Goal: Information Seeking & Learning: Learn about a topic

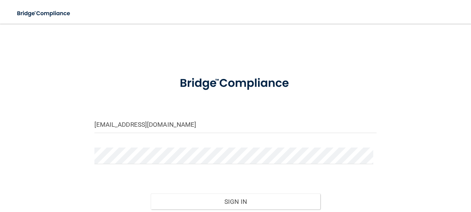
click at [110, 125] on input "kpadilla@orthodontist.com" at bounding box center [235, 124] width 282 height 17
type input "[EMAIL_ADDRESS][DOMAIN_NAME]"
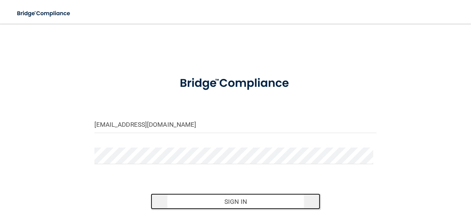
click at [219, 206] on button "Sign In" at bounding box center [236, 201] width 170 height 16
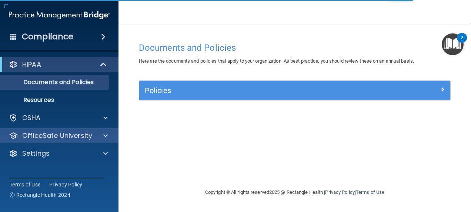
click at [81, 129] on div "OfficeSafe University" at bounding box center [59, 135] width 119 height 15
click at [101, 134] on div at bounding box center [104, 135] width 19 height 9
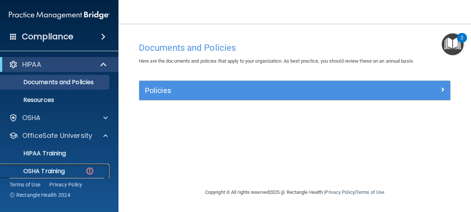
click at [61, 167] on p "OSHA Training" at bounding box center [35, 170] width 60 height 7
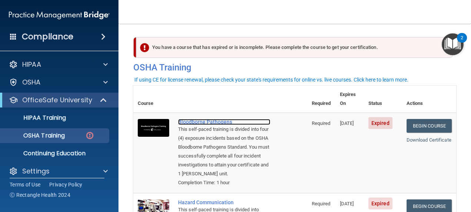
click at [213, 119] on div "Bloodborne Pathogens" at bounding box center [224, 122] width 92 height 6
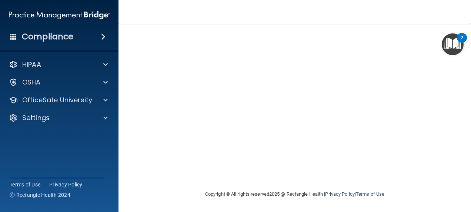
scroll to position [105, 0]
click at [261, 187] on div "Copyright © All rights reserved 2025 @ Rectangle Health | Privacy Policy | Term…" at bounding box center [295, 194] width 270 height 24
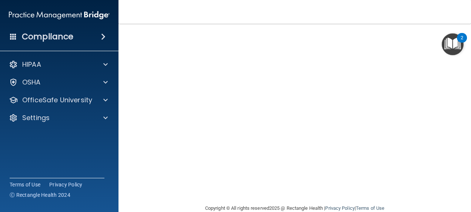
scroll to position [41, 0]
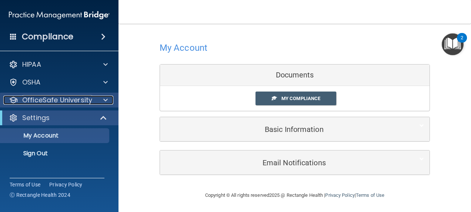
click at [107, 101] on span at bounding box center [105, 100] width 4 height 9
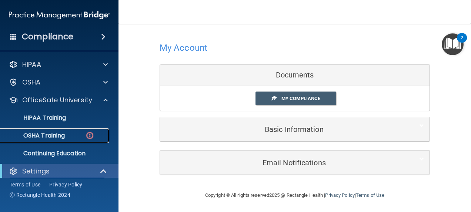
click at [47, 132] on p "OSHA Training" at bounding box center [35, 135] width 60 height 7
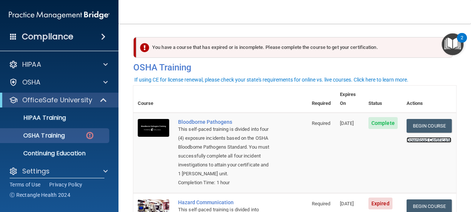
click at [413, 137] on link "Download Certificate" at bounding box center [428, 140] width 45 height 6
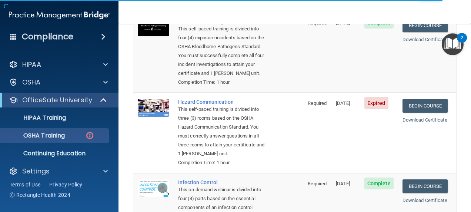
scroll to position [101, 0]
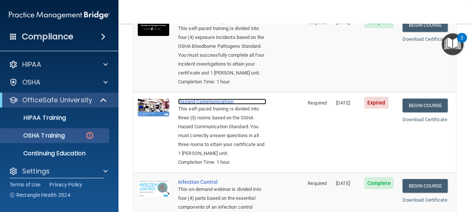
click at [206, 101] on div "Hazard Communication" at bounding box center [222, 101] width 88 height 6
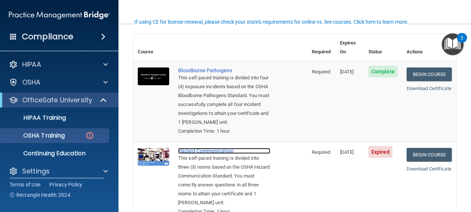
scroll to position [58, 0]
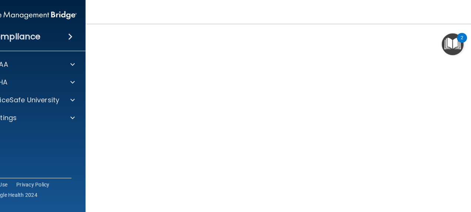
scroll to position [45, 0]
click at [264, 22] on nav "Toggle navigation [PERSON_NAME] [EMAIL_ADDRESS][DOMAIN_NAME] Manage My Enterpri…" at bounding box center [295, 12] width 418 height 24
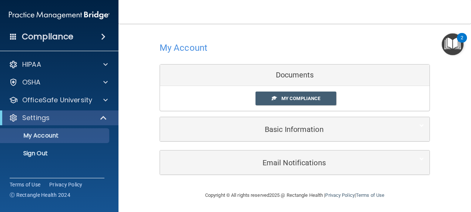
click at [250, 92] on div "My Compliance" at bounding box center [306, 98] width 112 height 14
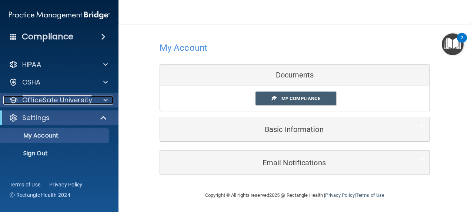
click at [98, 104] on div at bounding box center [104, 100] width 19 height 9
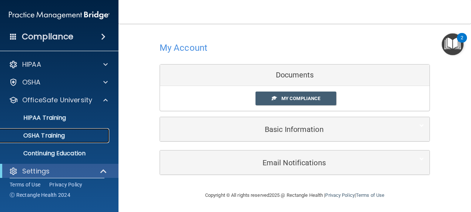
click at [56, 132] on p "OSHA Training" at bounding box center [35, 135] width 60 height 7
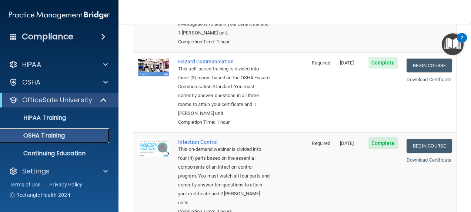
scroll to position [120, 0]
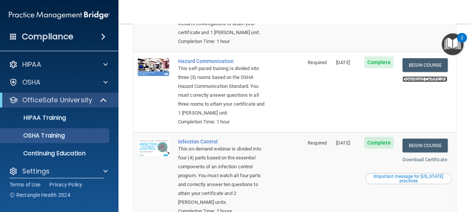
click at [414, 81] on link "Download Certificate" at bounding box center [424, 79] width 45 height 6
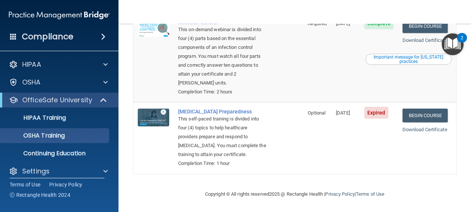
scroll to position [242, 0]
click at [409, 122] on link "Begin Course" at bounding box center [424, 115] width 45 height 14
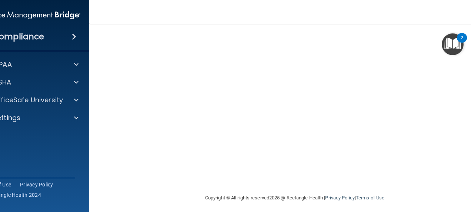
scroll to position [38, 0]
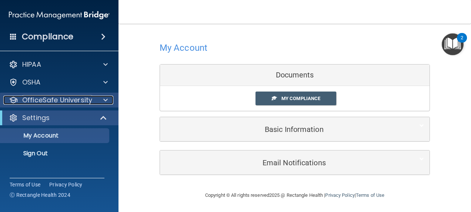
click at [48, 96] on p "OfficeSafe University" at bounding box center [57, 100] width 70 height 9
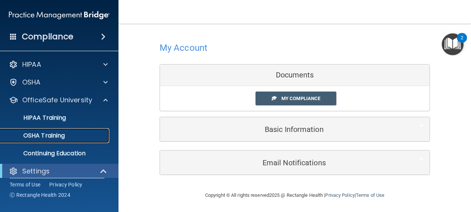
click at [52, 133] on p "OSHA Training" at bounding box center [35, 135] width 60 height 7
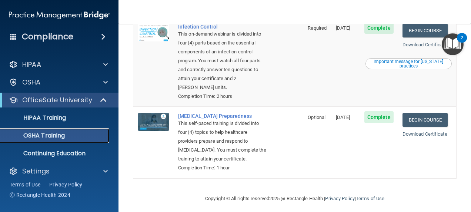
scroll to position [235, 0]
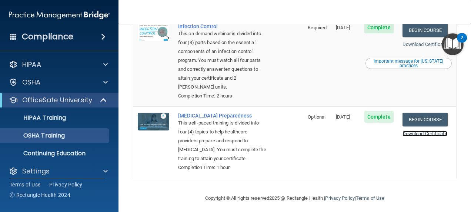
click at [406, 136] on link "Download Certificate" at bounding box center [424, 134] width 45 height 6
